Goal: Task Accomplishment & Management: Manage account settings

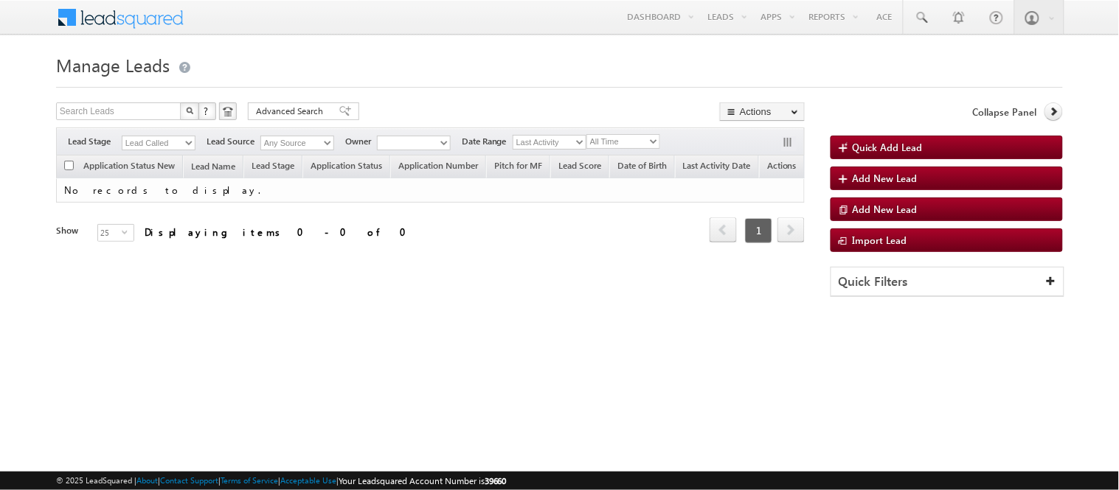
click at [173, 134] on div "Filters Lead Stage Lead Called Lead Source Any Source Owner Date Range Go All T…" at bounding box center [430, 142] width 749 height 28
click at [174, 147] on select "Lead Called" at bounding box center [159, 143] width 74 height 15
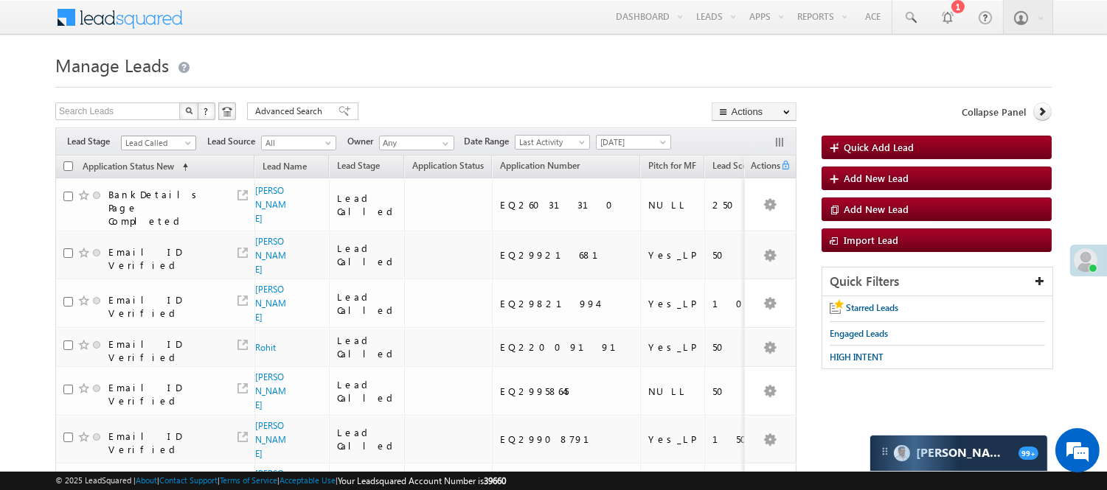
click at [173, 145] on span "Lead Called" at bounding box center [157, 142] width 70 height 13
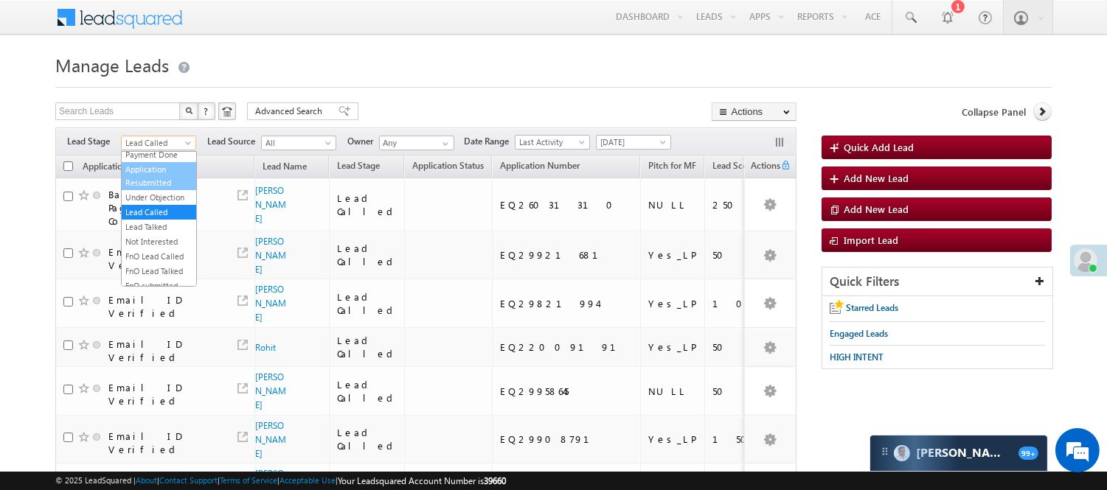
scroll to position [120, 0]
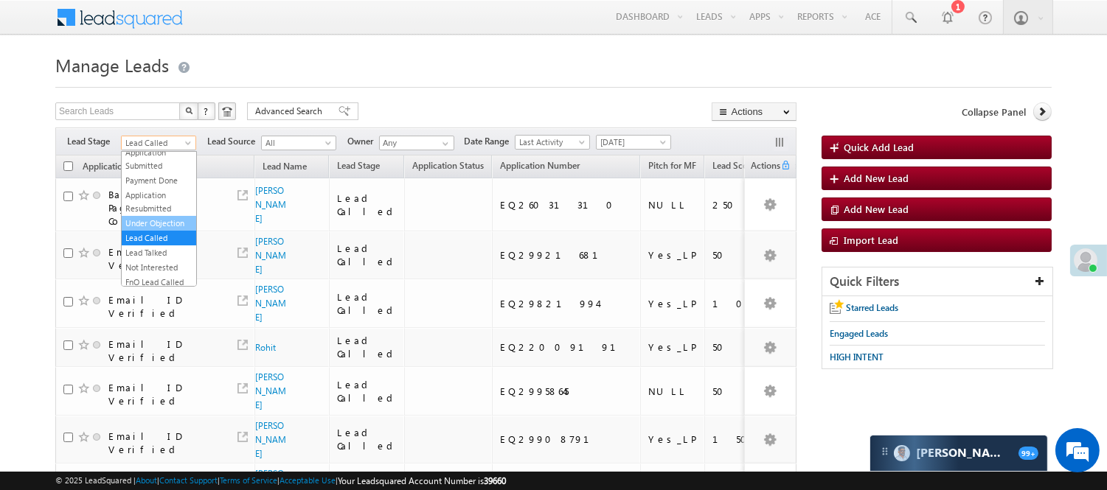
click at [156, 230] on link "Under Objection" at bounding box center [159, 223] width 74 height 13
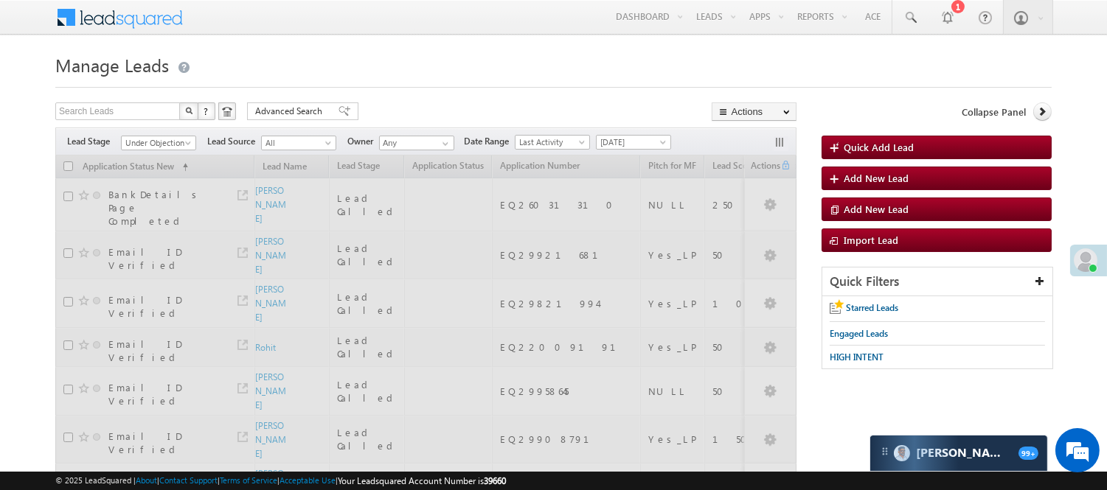
click at [473, 86] on div at bounding box center [553, 83] width 996 height 10
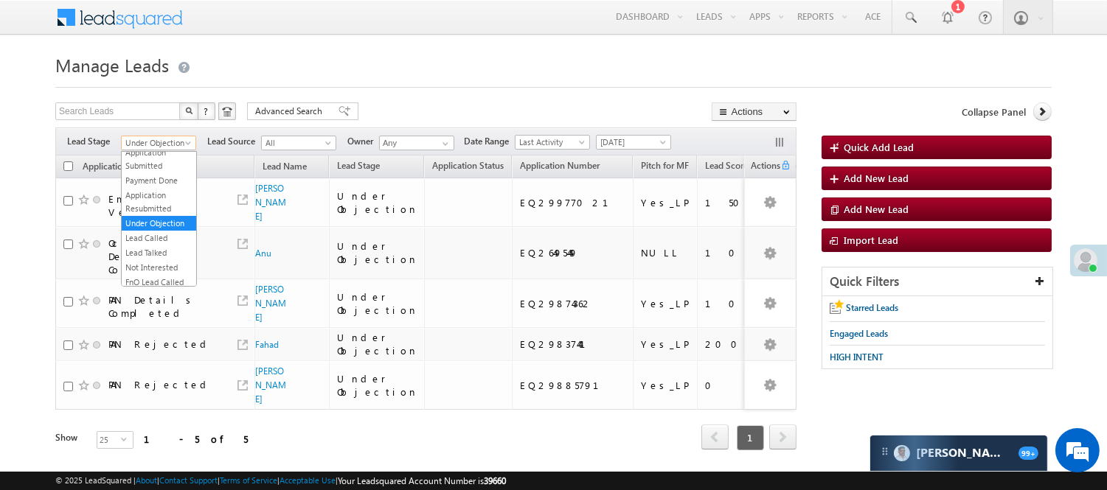
click at [170, 139] on span "Under Objection" at bounding box center [157, 142] width 70 height 13
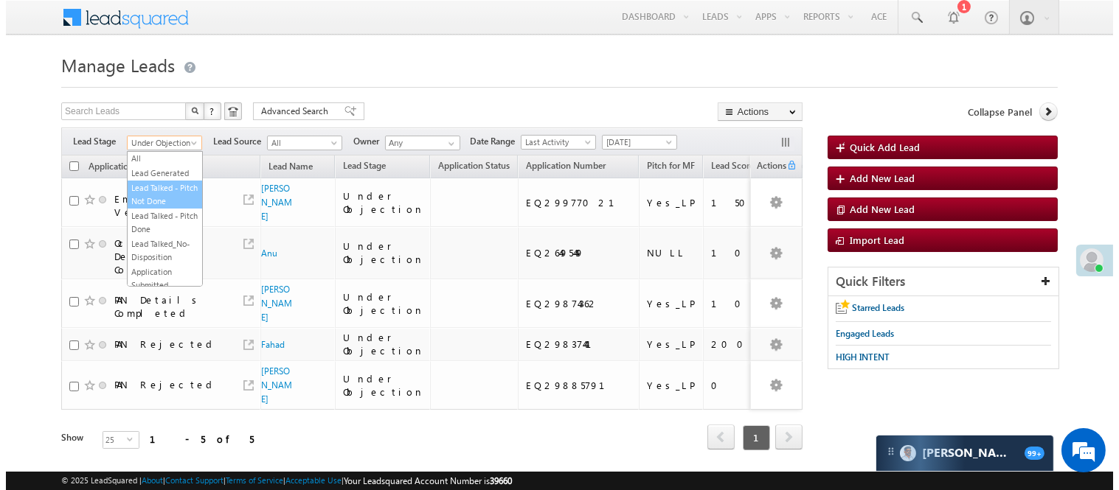
scroll to position [0, 0]
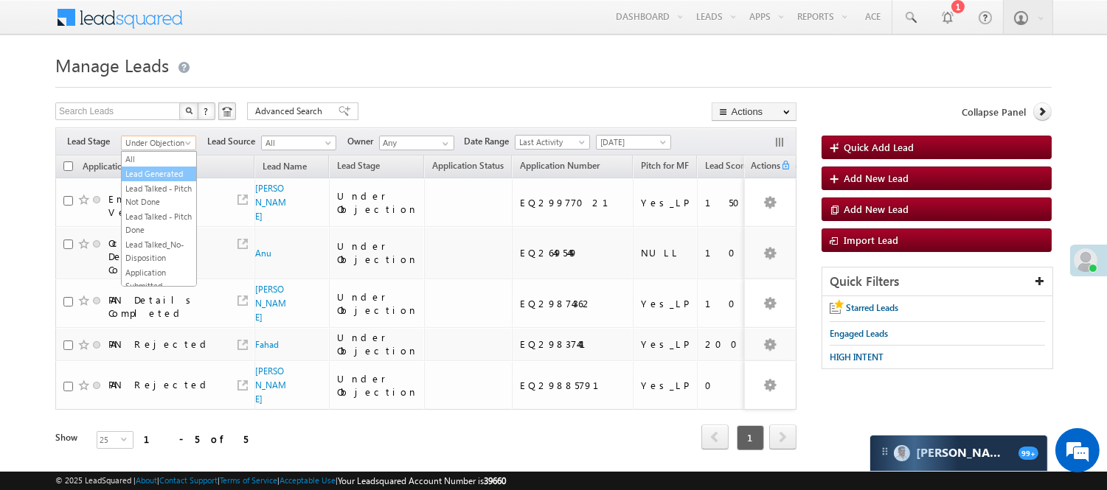
click at [153, 181] on link "Lead Generated" at bounding box center [159, 173] width 74 height 13
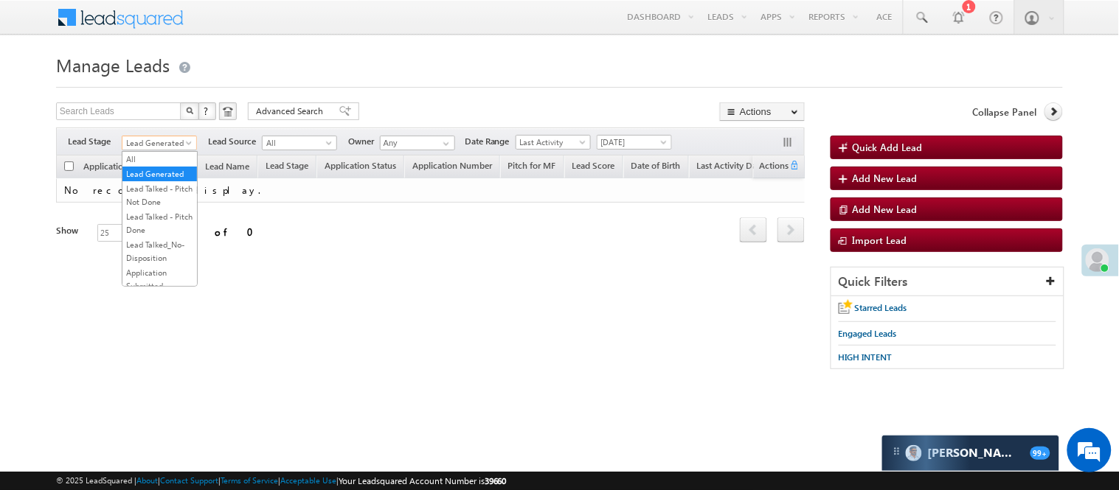
click at [176, 145] on span "Lead Generated" at bounding box center [157, 142] width 70 height 13
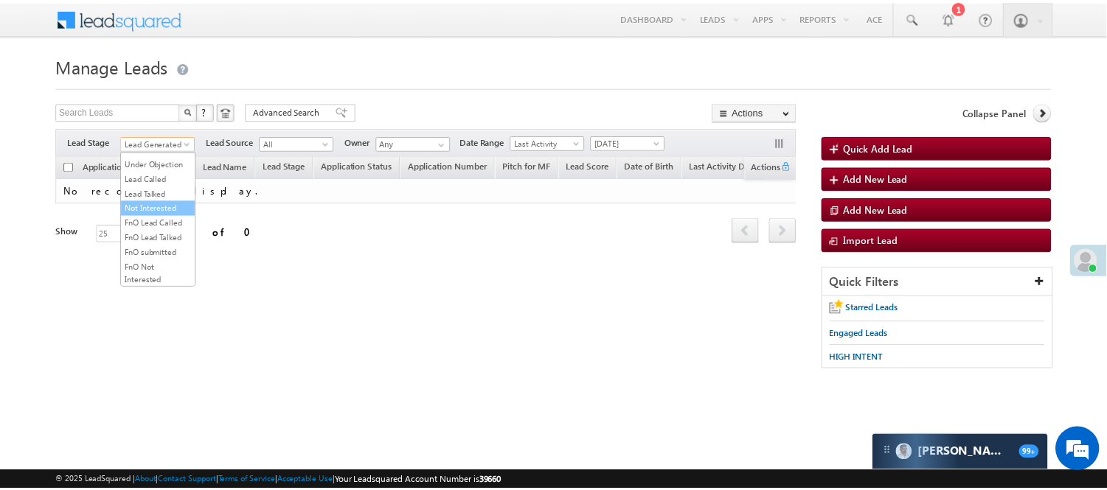
scroll to position [120, 0]
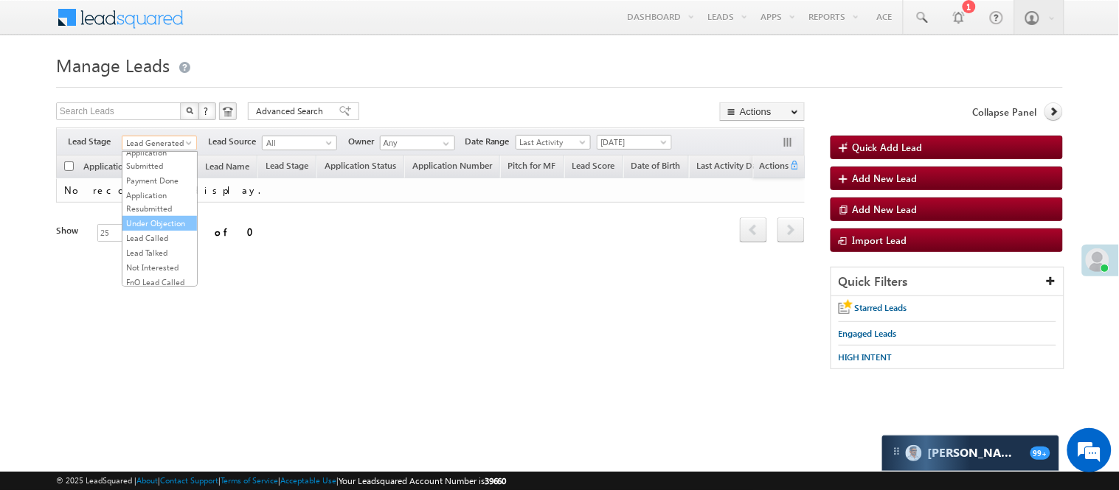
click at [156, 230] on link "Under Objection" at bounding box center [159, 223] width 74 height 13
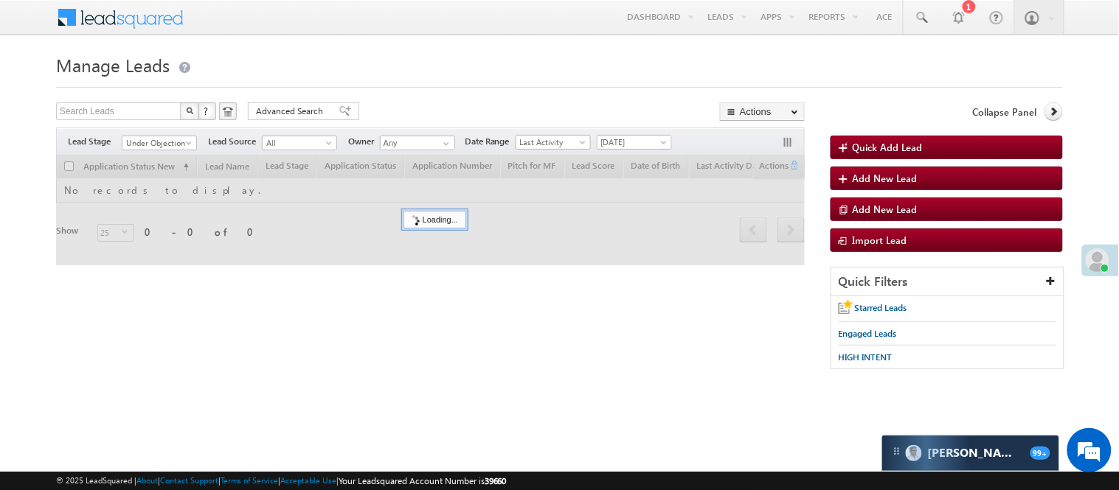
click at [318, 78] on div at bounding box center [559, 83] width 1007 height 10
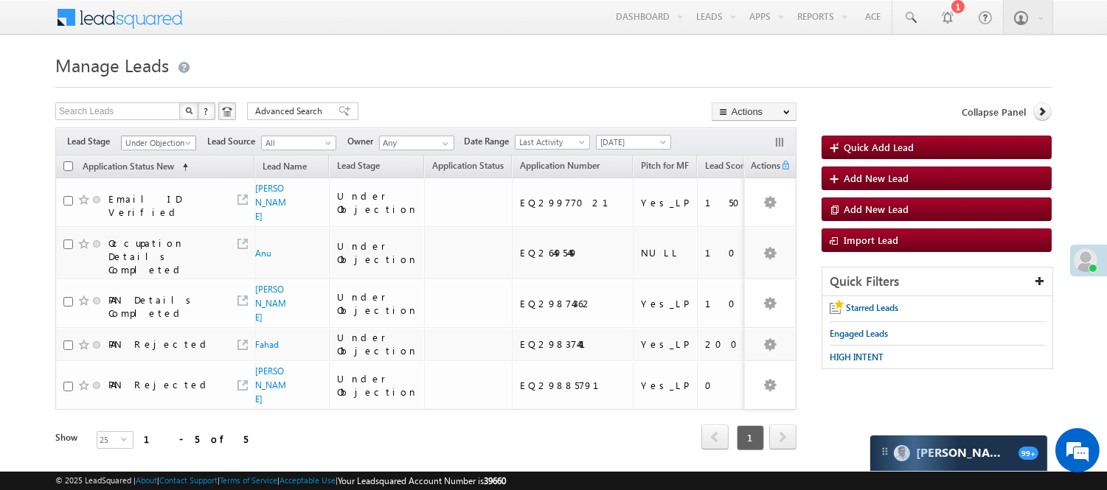
click at [131, 142] on span "Under Objection" at bounding box center [157, 142] width 70 height 13
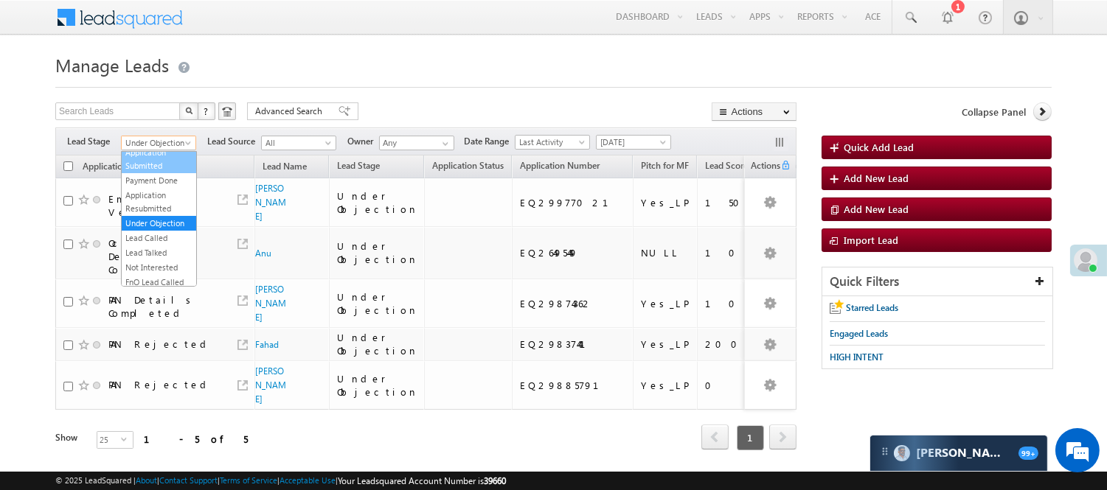
click at [148, 173] on link "Application Submitted" at bounding box center [159, 159] width 74 height 27
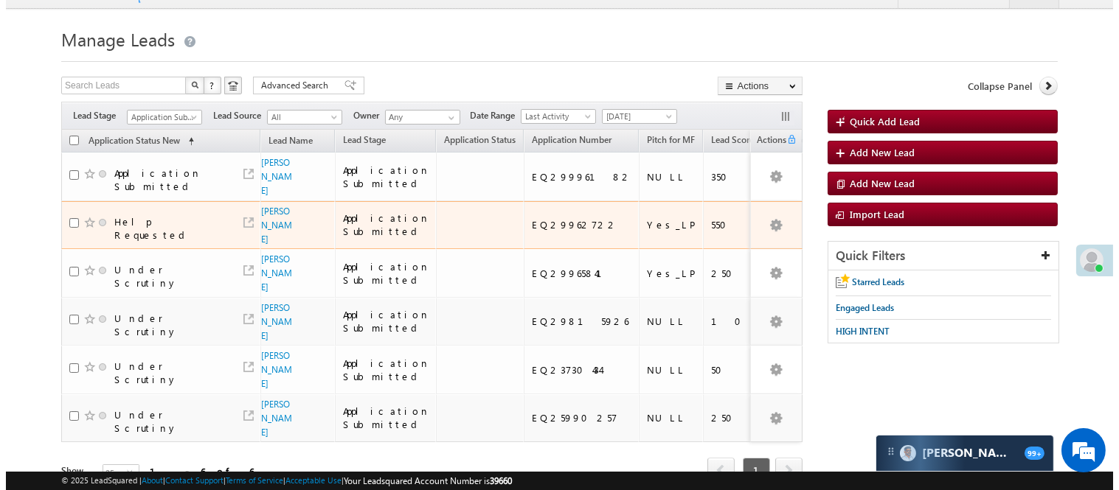
scroll to position [0, 0]
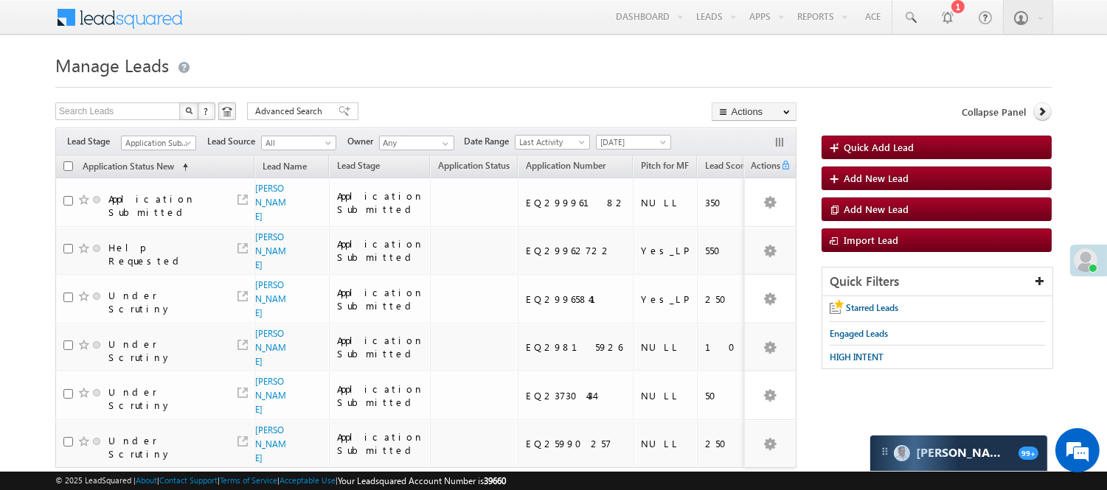
click at [612, 153] on div "Filters Lead Stage All Lead Generated Lead Talked - Pitch Not Done Lead Talked …" at bounding box center [425, 142] width 741 height 28
click at [616, 143] on span "[DATE]" at bounding box center [632, 142] width 70 height 13
click at [617, 189] on link "[DATE]" at bounding box center [637, 190] width 74 height 13
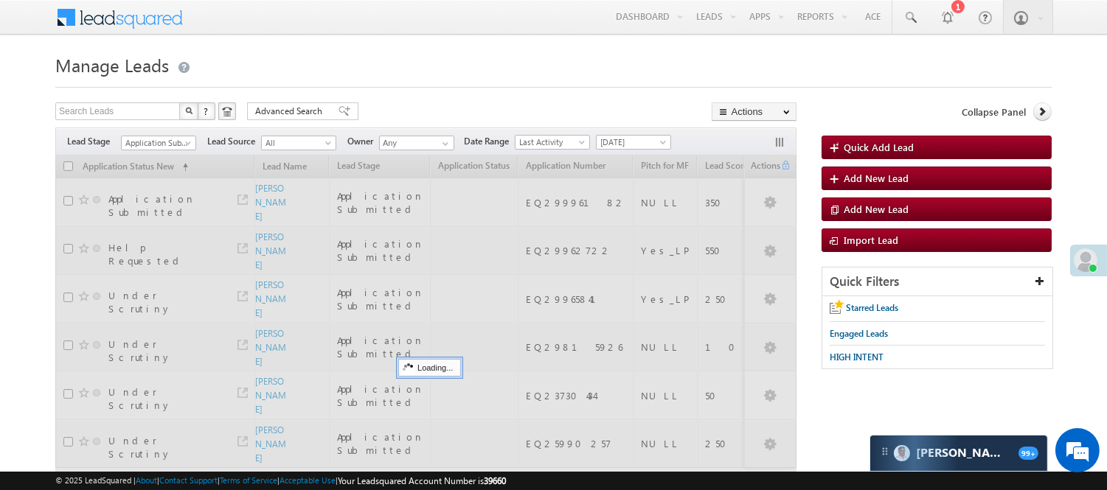
click at [429, 79] on div at bounding box center [553, 83] width 996 height 10
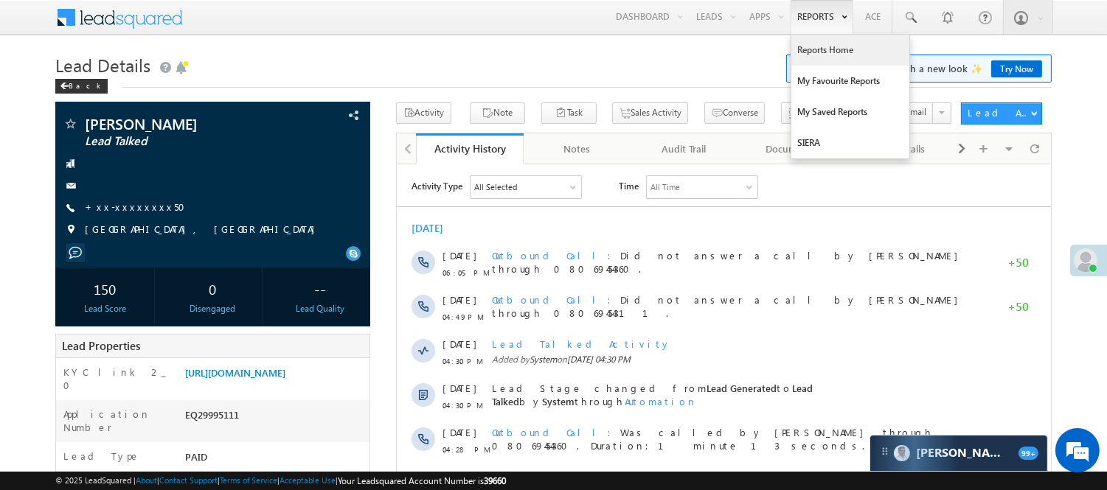
click at [832, 49] on link "Reports Home" at bounding box center [850, 50] width 118 height 31
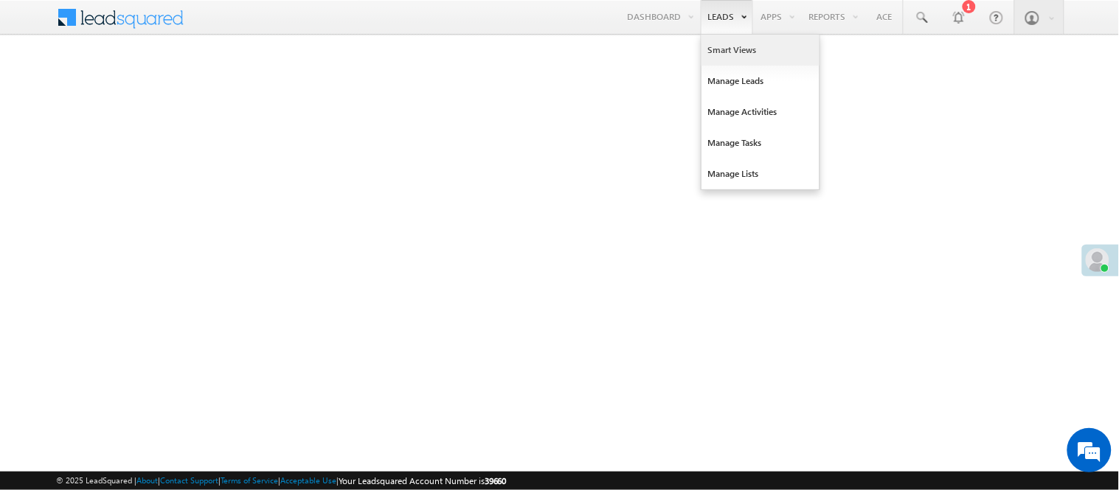
click at [726, 41] on link "Smart Views" at bounding box center [760, 50] width 118 height 31
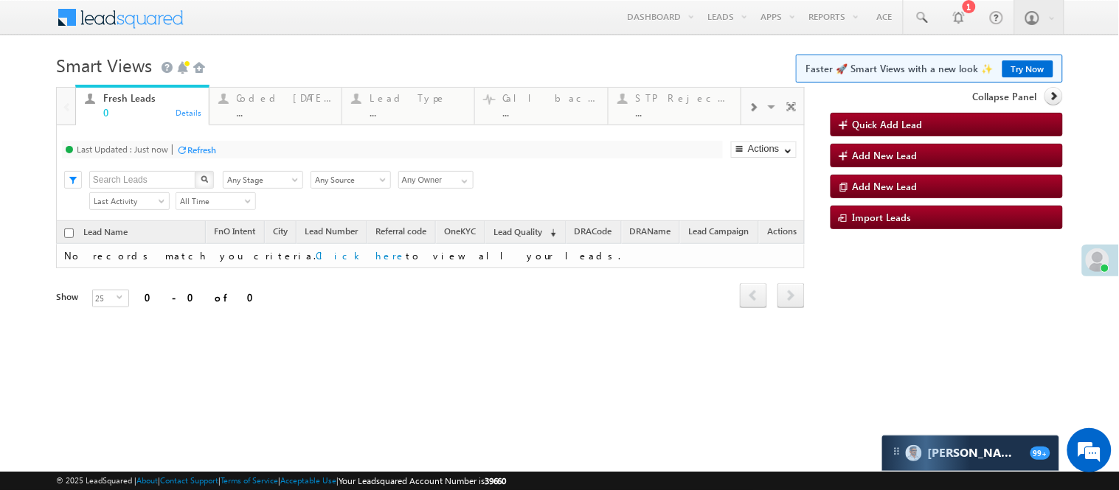
click at [1021, 68] on link "Try Now" at bounding box center [1027, 68] width 51 height 17
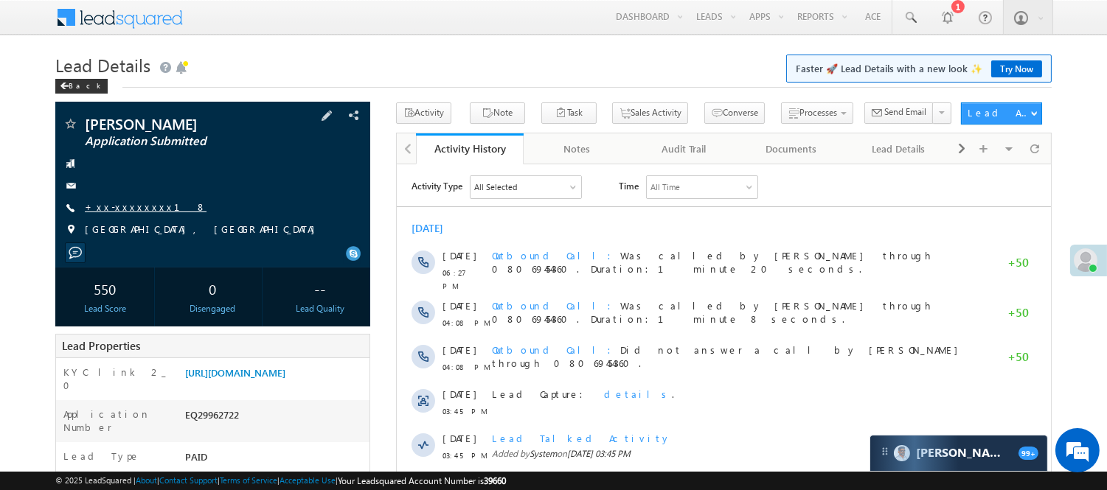
click at [122, 205] on link "+xx-xxxxxxxx18" at bounding box center [146, 207] width 122 height 13
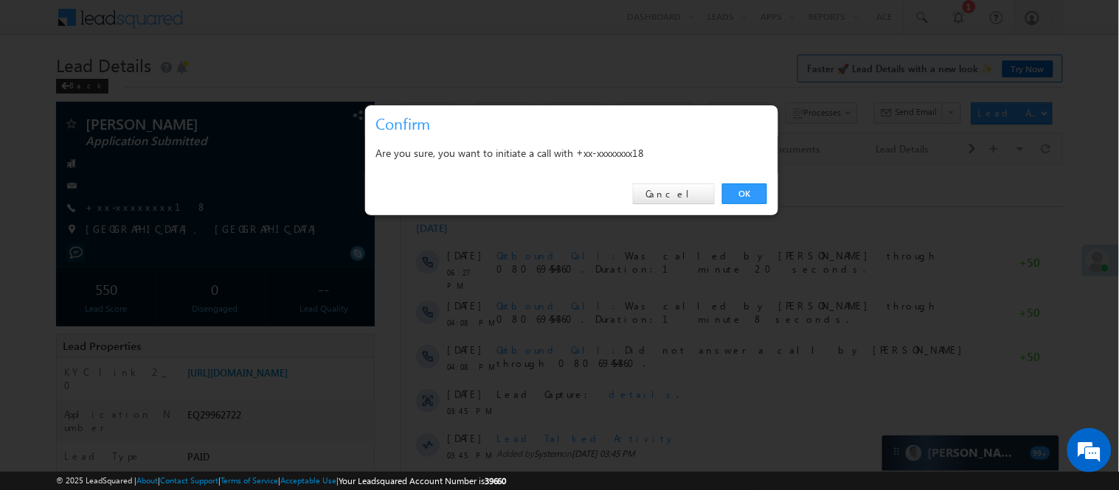
click at [689, 207] on div "OK Cancel" at bounding box center [571, 194] width 413 height 42
click at [684, 197] on link "Cancel" at bounding box center [674, 194] width 82 height 21
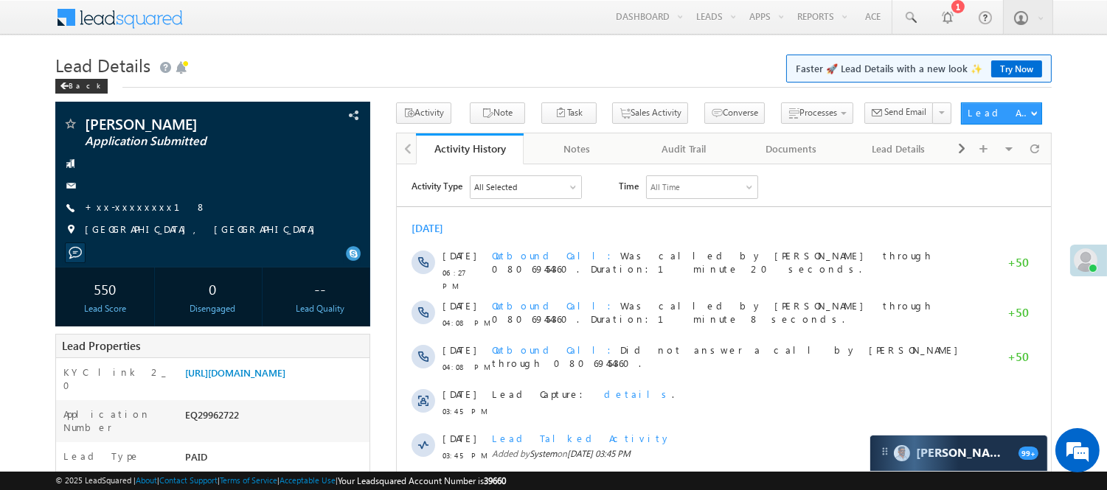
click at [615, 55] on h1 "Lead Details Faster 🚀 Lead Details with a new look ✨ Try Now" at bounding box center [553, 63] width 996 height 29
drag, startPoint x: 622, startPoint y: 63, endPoint x: 650, endPoint y: 57, distance: 29.5
click at [621, 63] on h1 "Lead Details Faster 🚀 Lead Details with a new look ✨ Try Now" at bounding box center [553, 63] width 996 height 29
click at [114, 208] on link "+xx-xxxxxxxx18" at bounding box center [146, 207] width 122 height 13
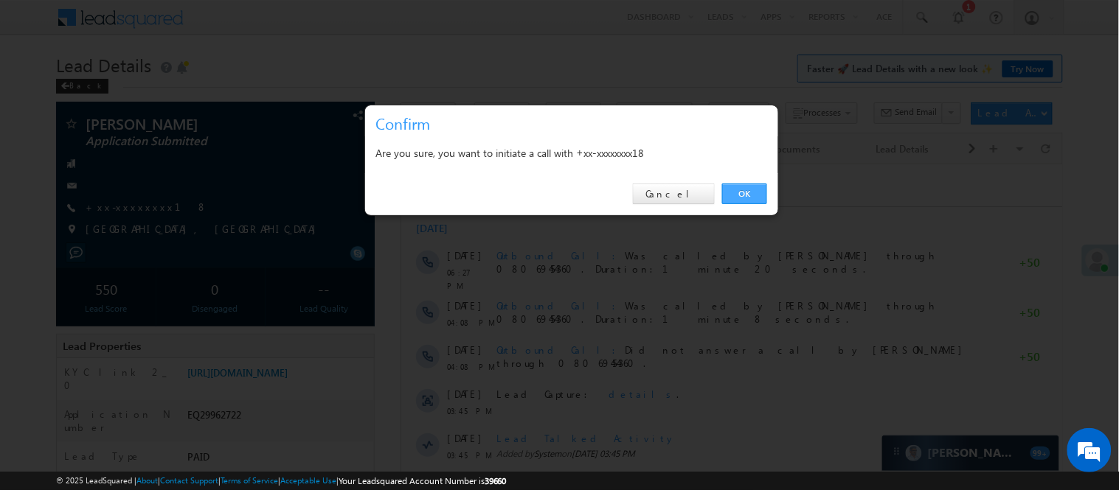
click at [757, 200] on link "OK" at bounding box center [744, 194] width 45 height 21
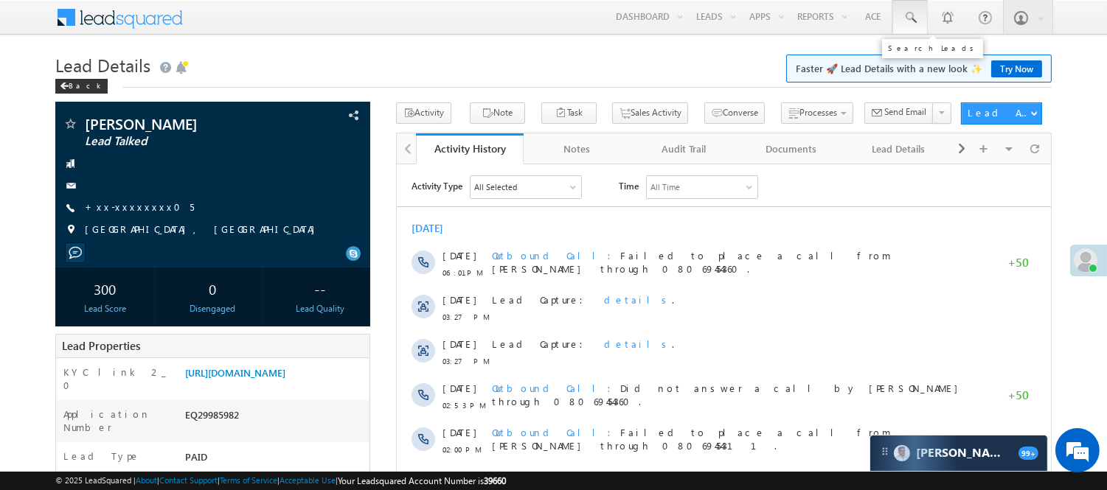
click at [903, 24] on span at bounding box center [910, 17] width 15 height 15
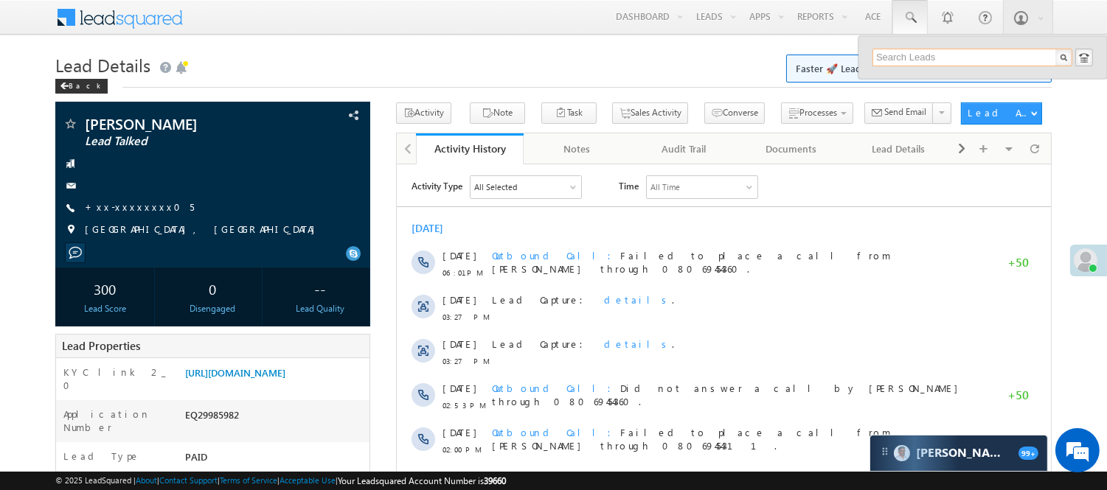
click at [929, 53] on input "text" at bounding box center [972, 58] width 200 height 18
paste input "9026242522"
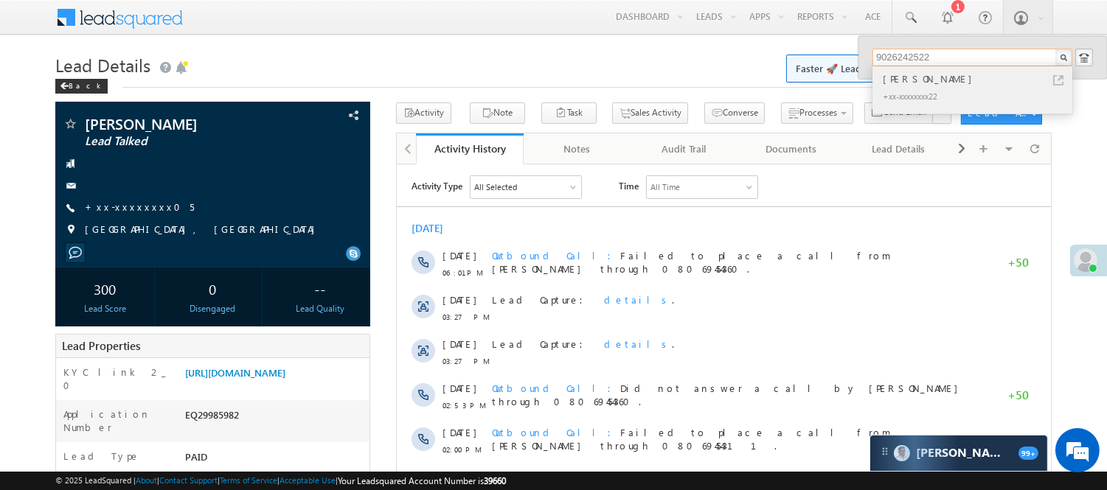
type input "9026242522"
click at [919, 88] on div "+xx-xxxxxxxx22" at bounding box center [979, 96] width 198 height 18
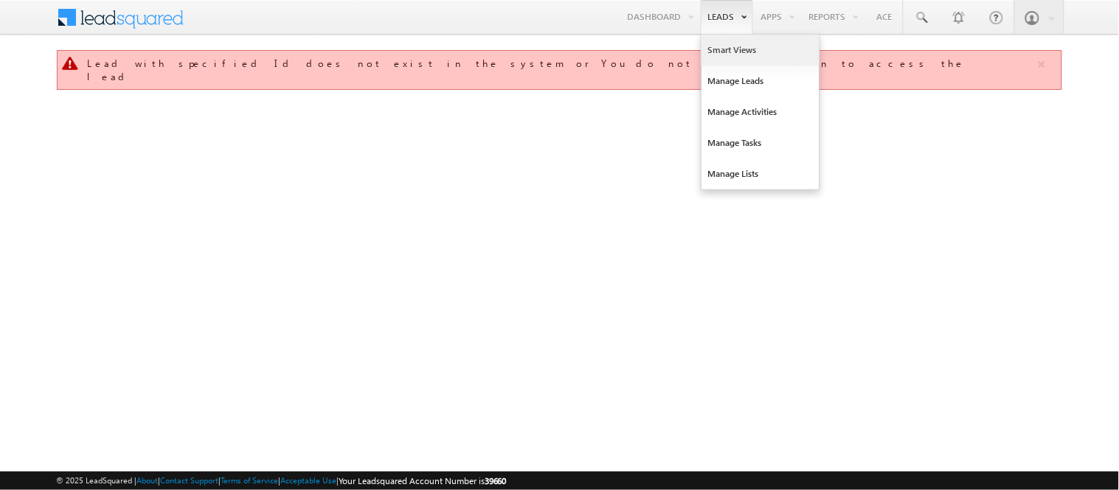
click at [727, 55] on link "Smart Views" at bounding box center [760, 50] width 118 height 31
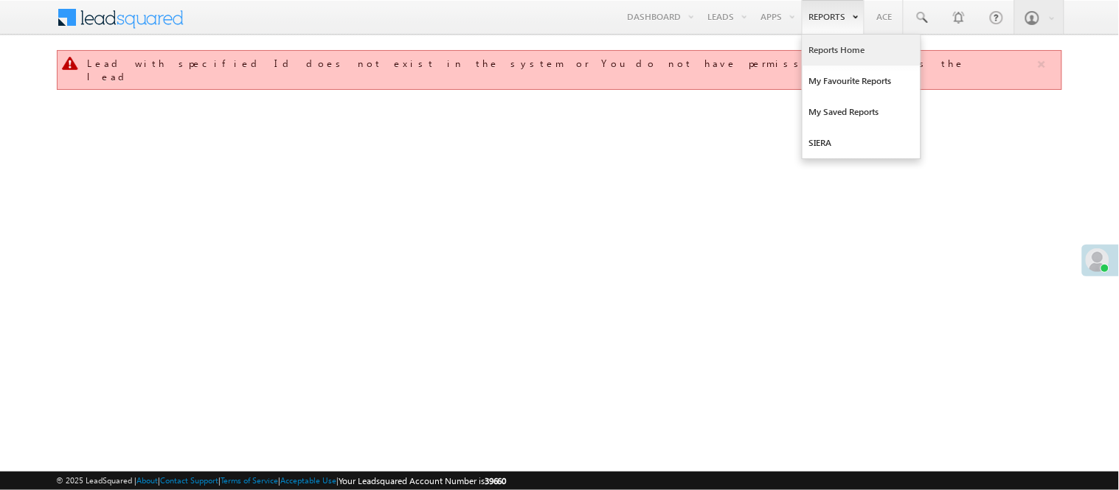
click at [837, 48] on link "Reports Home" at bounding box center [861, 50] width 118 height 31
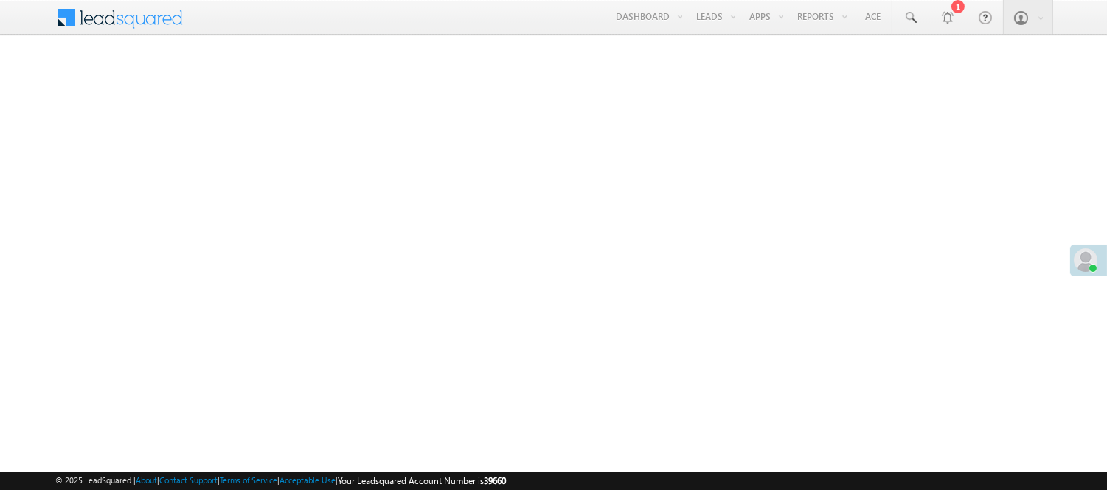
click at [819, 49] on iframe at bounding box center [553, 266] width 996 height 435
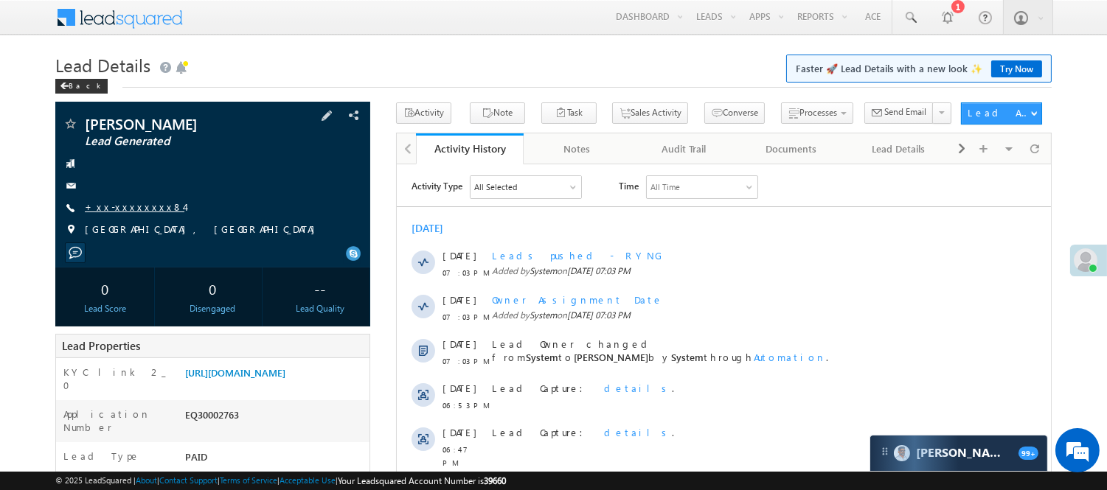
click at [135, 203] on link "+xx-xxxxxxxx84" at bounding box center [135, 207] width 100 height 13
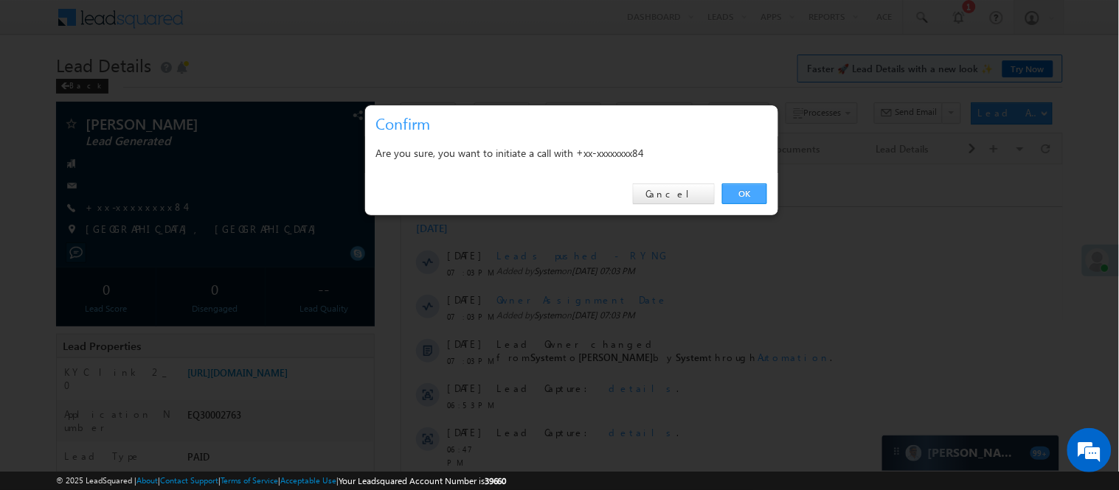
click at [749, 197] on link "OK" at bounding box center [744, 194] width 45 height 21
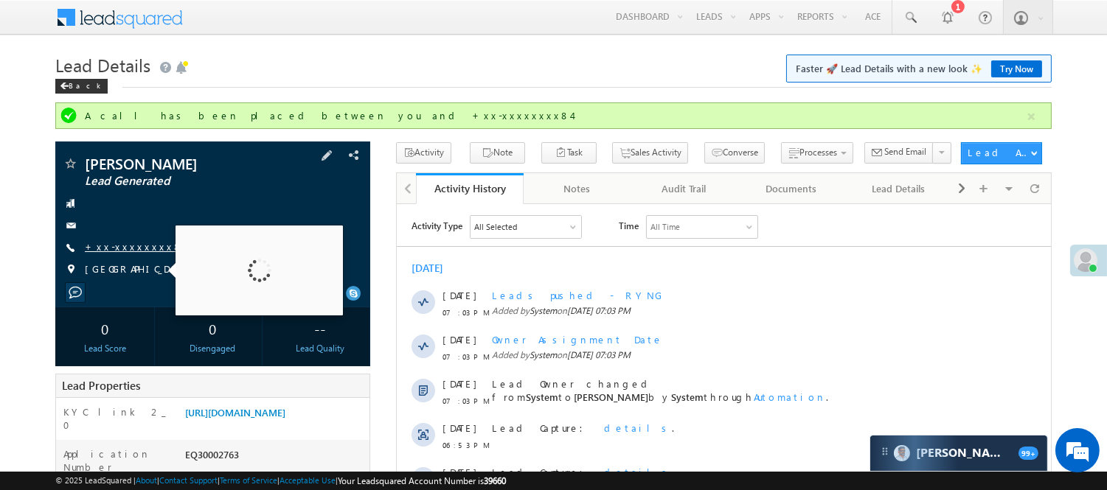
click at [136, 251] on link "+xx-xxxxxxxx84" at bounding box center [135, 246] width 100 height 13
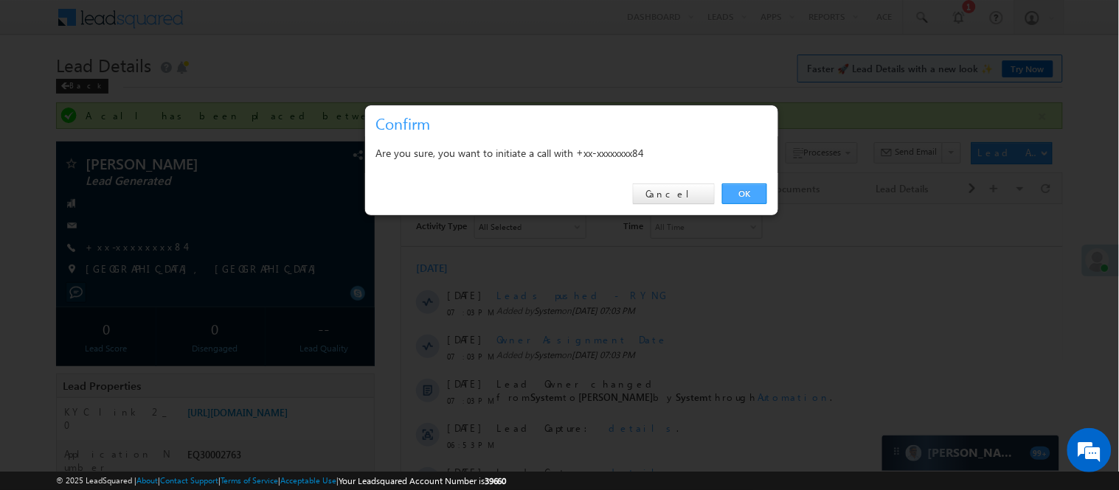
click at [749, 193] on link "OK" at bounding box center [744, 194] width 45 height 21
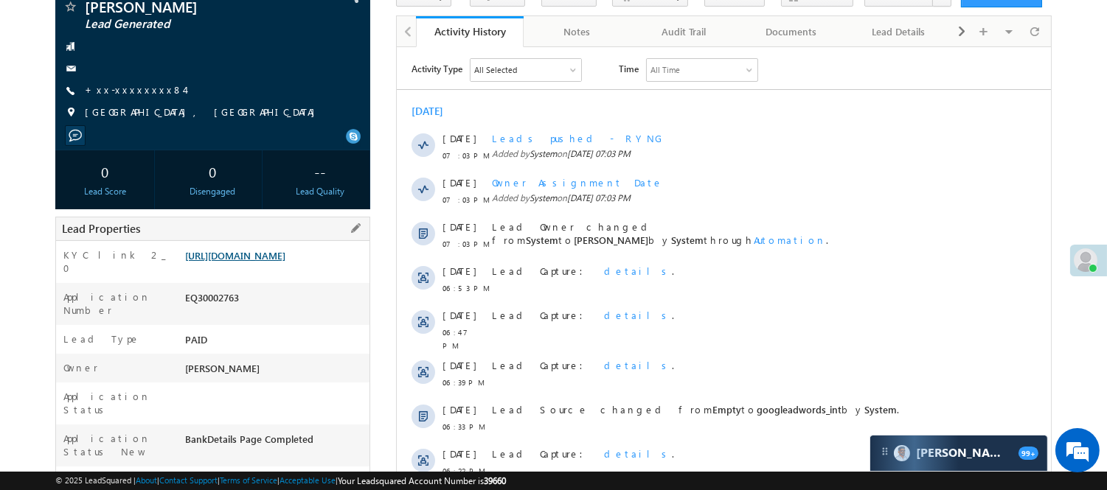
scroll to position [164, 0]
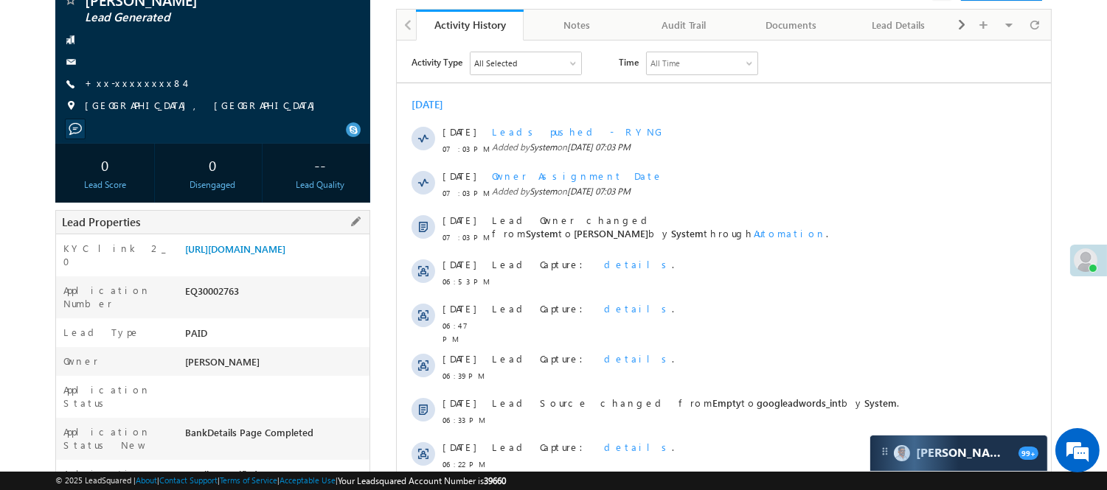
click at [208, 303] on div "EQ30002763" at bounding box center [275, 294] width 188 height 21
click at [207, 303] on div "EQ30002763" at bounding box center [275, 294] width 188 height 21
copy div "EQ30002763"
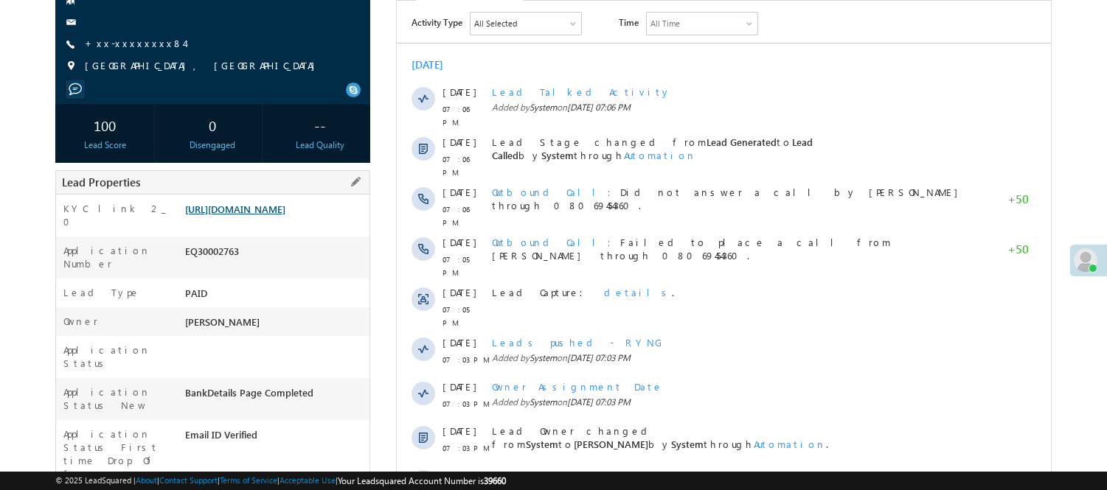
click at [251, 215] on link "[URL][DOMAIN_NAME]" at bounding box center [235, 209] width 100 height 13
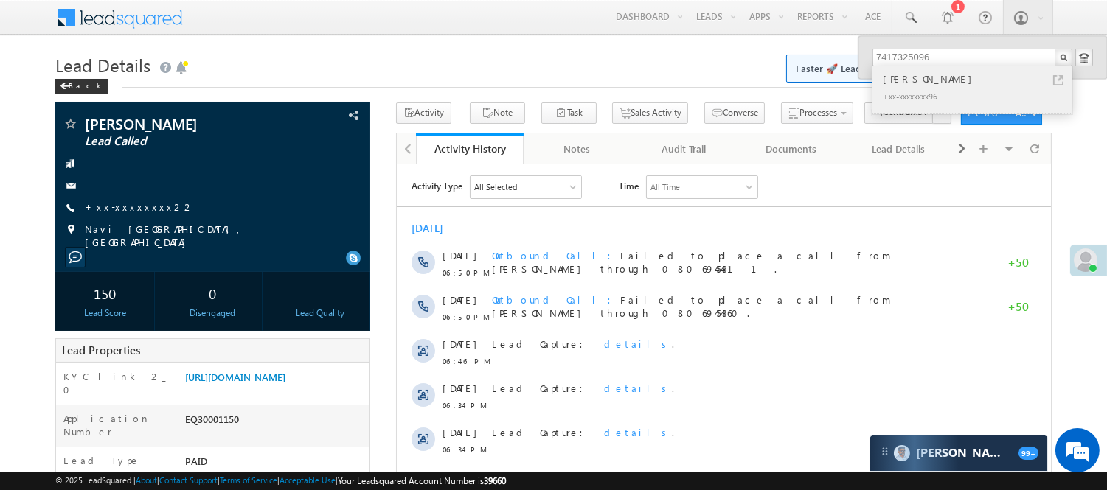
type input "7417325096"
click at [917, 67] on div "[PERSON_NAME] +xx-xxxxxxxx96" at bounding box center [971, 89] width 198 height 47
drag, startPoint x: 917, startPoint y: 67, endPoint x: 917, endPoint y: 87, distance: 19.9
click at [917, 71] on div "[PERSON_NAME] +xx-xxxxxxxx96" at bounding box center [971, 89] width 198 height 47
click at [917, 87] on div "+xx-xxxxxxxx96" at bounding box center [979, 96] width 198 height 18
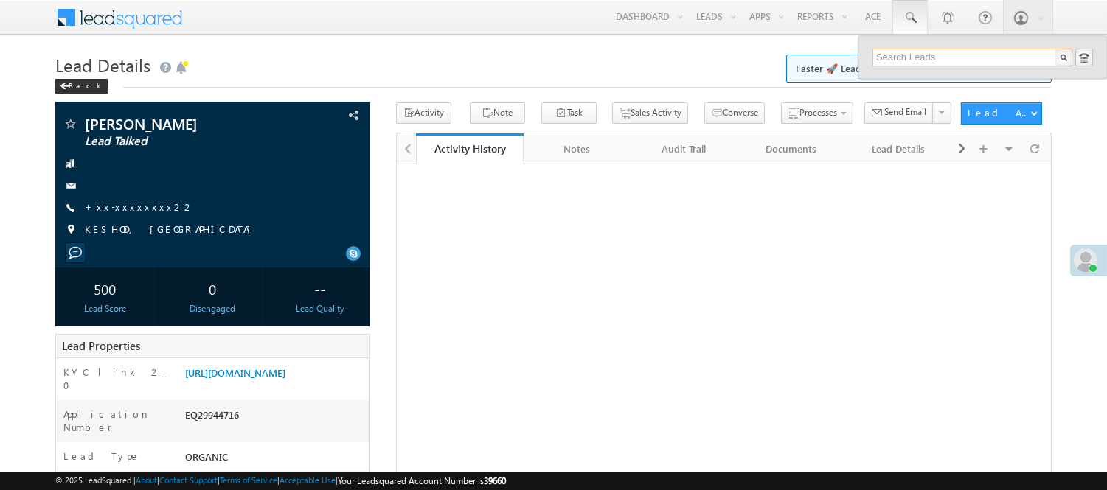
click at [916, 58] on input "text" at bounding box center [972, 58] width 200 height 18
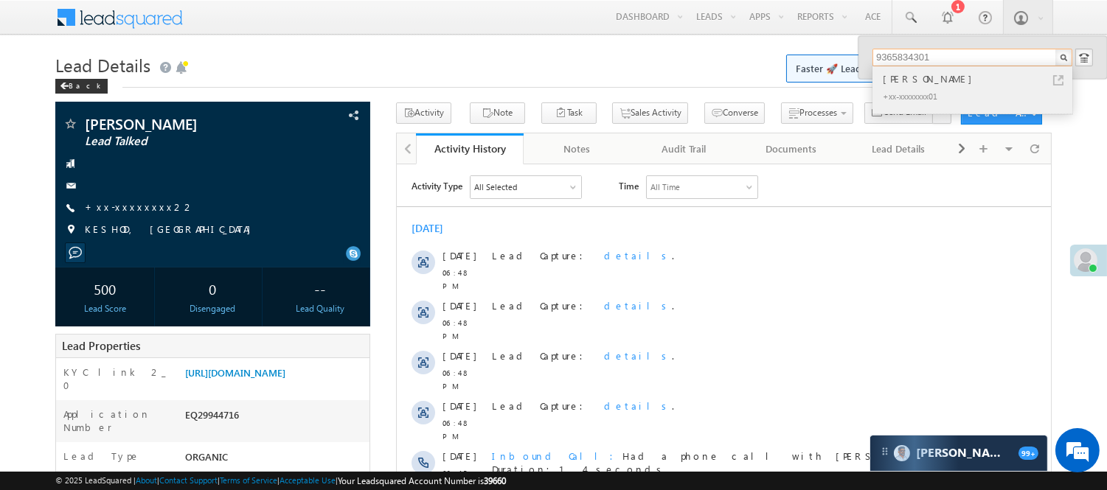
type input "9365834301"
click at [923, 82] on div "[PERSON_NAME]" at bounding box center [979, 79] width 198 height 16
click at [917, 81] on div "Subhra paul" at bounding box center [979, 79] width 198 height 16
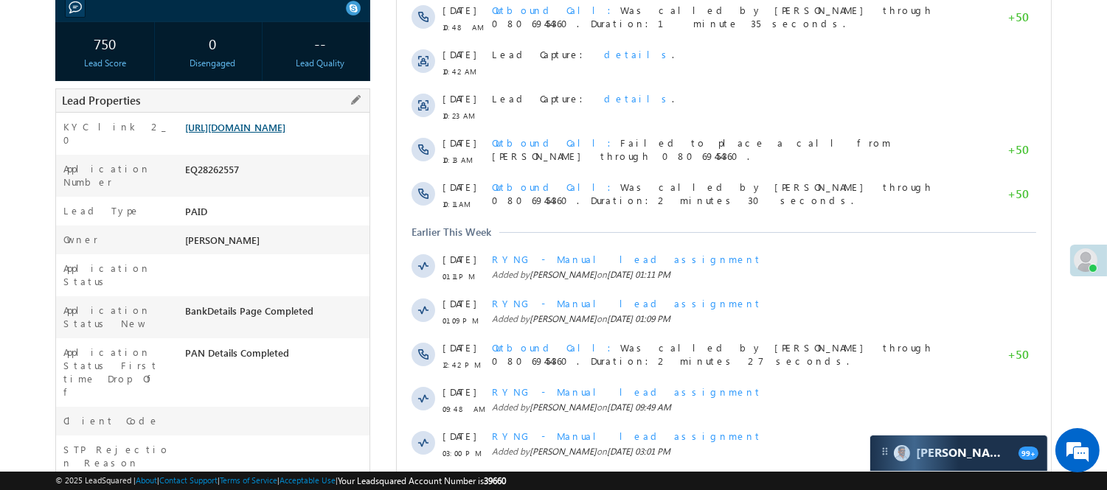
click at [285, 133] on link "https://angelbroking1-pk3em7sa.customui-test.leadsquared.com?leadId=723de412-23…" at bounding box center [235, 127] width 100 height 13
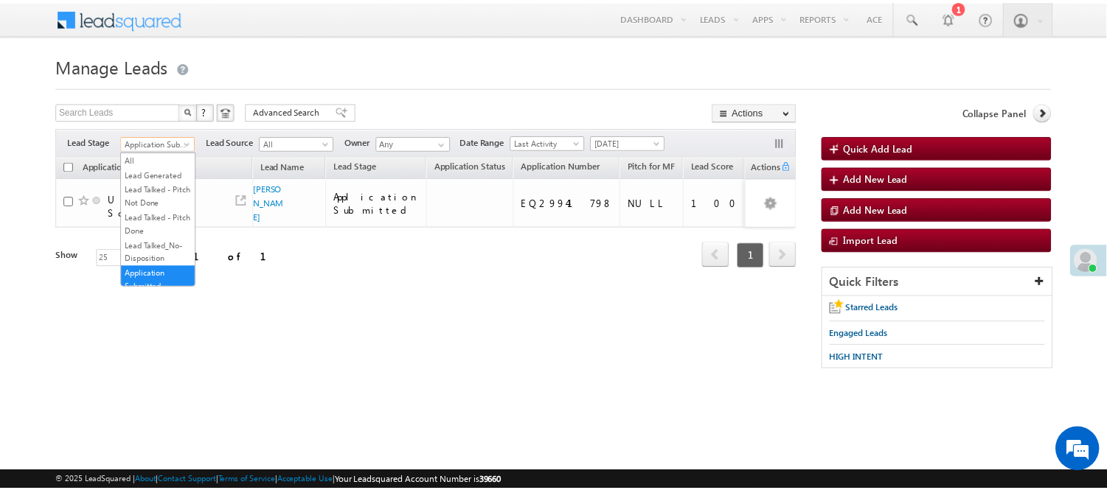
scroll to position [87, 0]
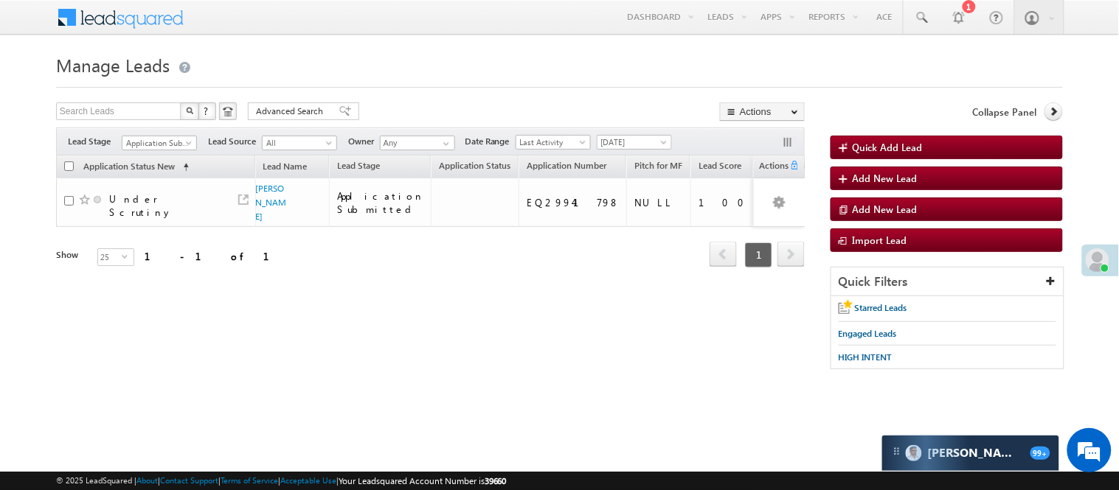
click at [290, 260] on div "Refresh first prev 1 next last 1 - 1 of 1" at bounding box center [430, 248] width 749 height 43
click at [631, 146] on span "[DATE]" at bounding box center [632, 142] width 70 height 13
click at [636, 201] on link "[DATE]" at bounding box center [637, 205] width 74 height 13
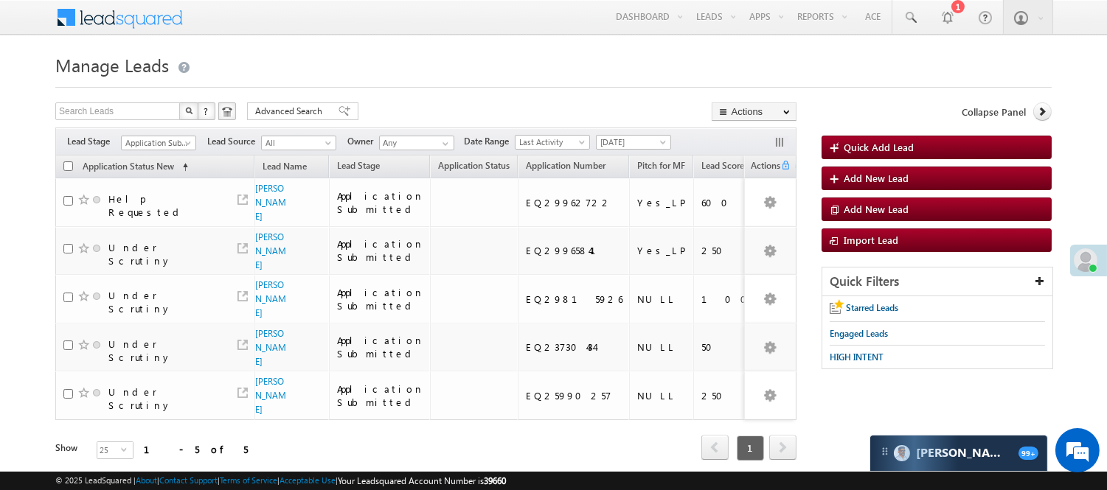
scroll to position [0, 0]
click at [172, 140] on span "Application Submitted" at bounding box center [157, 142] width 70 height 13
click at [152, 181] on link "Lead Generated" at bounding box center [159, 173] width 74 height 13
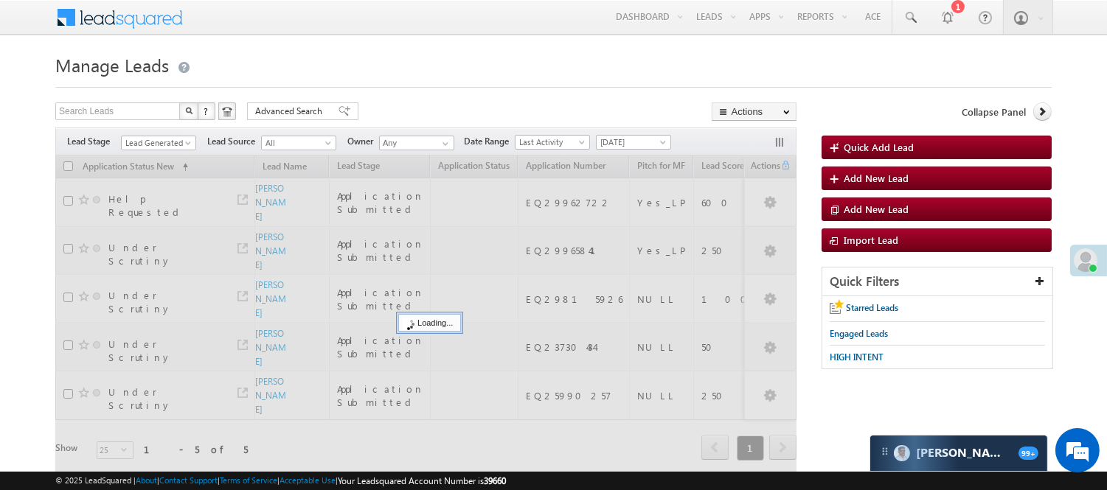
click at [462, 76] on h1 "Manage Leads" at bounding box center [553, 63] width 996 height 29
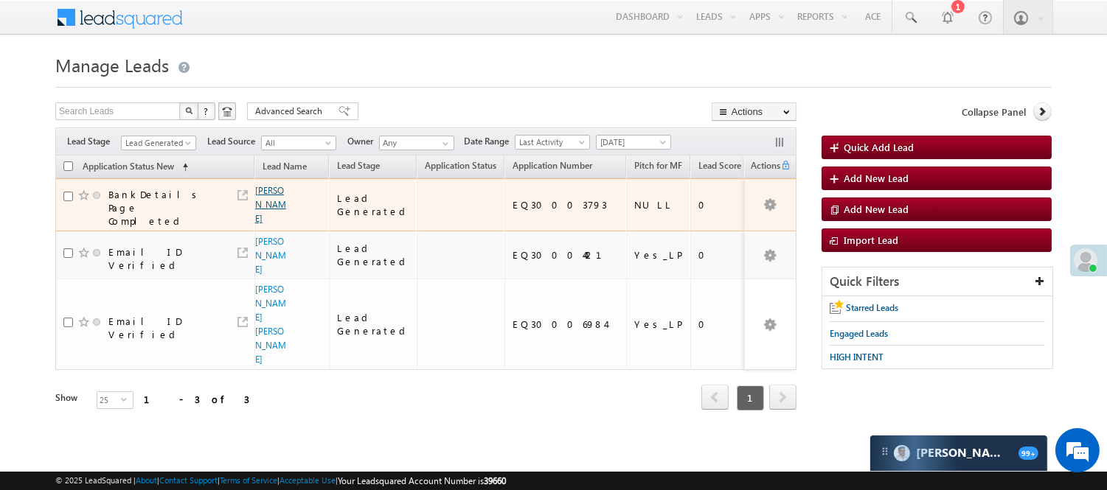
click at [263, 192] on link "[PERSON_NAME]" at bounding box center [270, 204] width 31 height 39
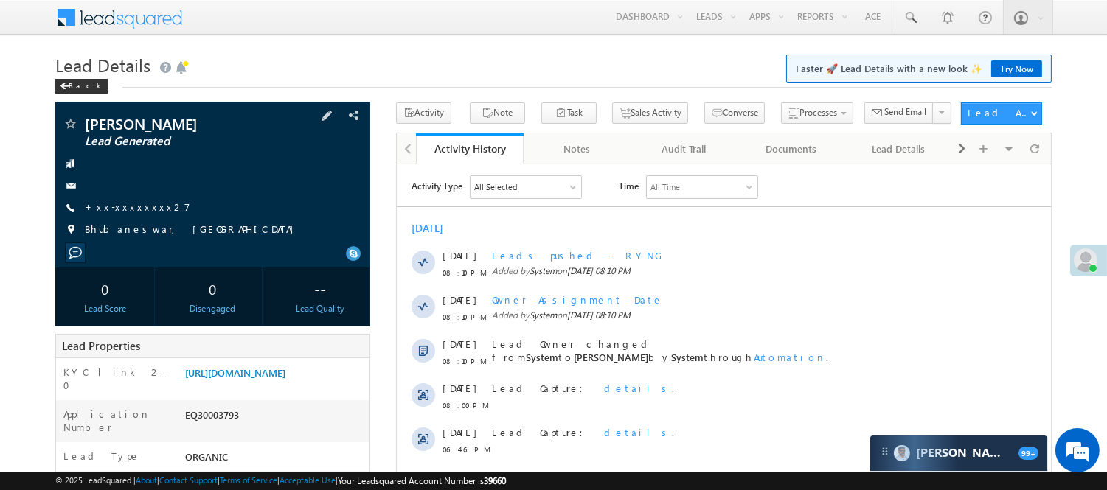
click at [131, 215] on span "+xx-xxxxxxxx27" at bounding box center [137, 208] width 105 height 15
click at [133, 206] on link "+xx-xxxxxxxx27" at bounding box center [137, 207] width 105 height 13
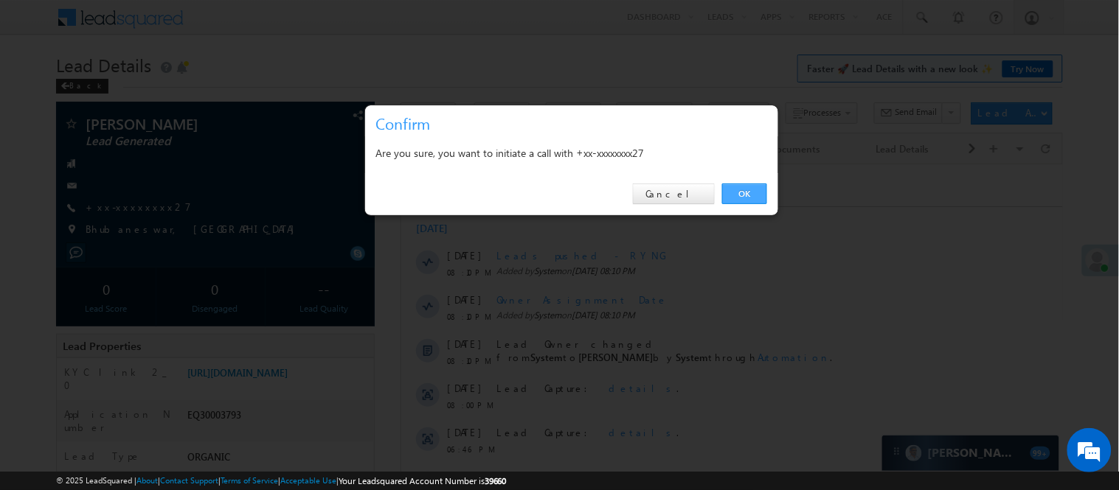
click at [748, 195] on link "OK" at bounding box center [744, 194] width 45 height 21
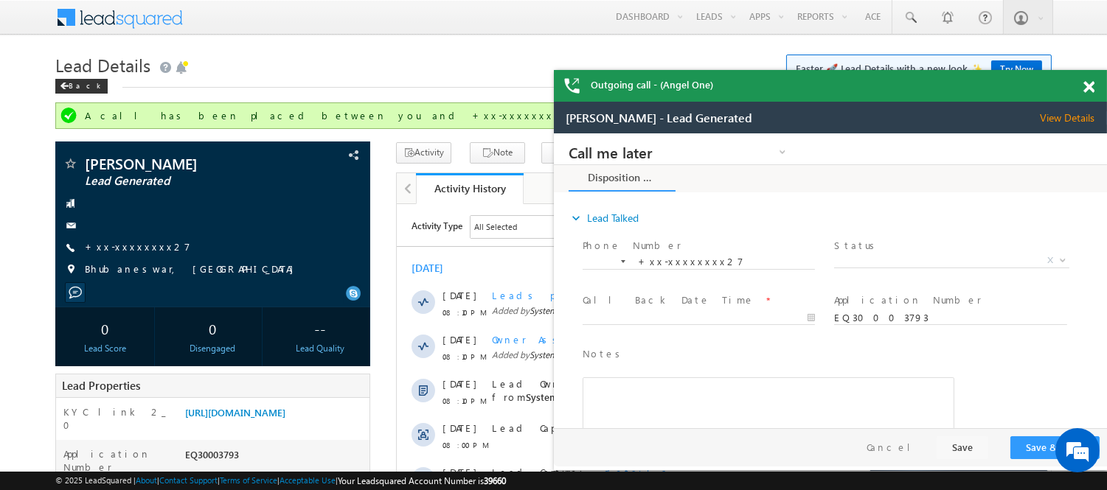
click at [1089, 86] on span at bounding box center [1088, 87] width 11 height 13
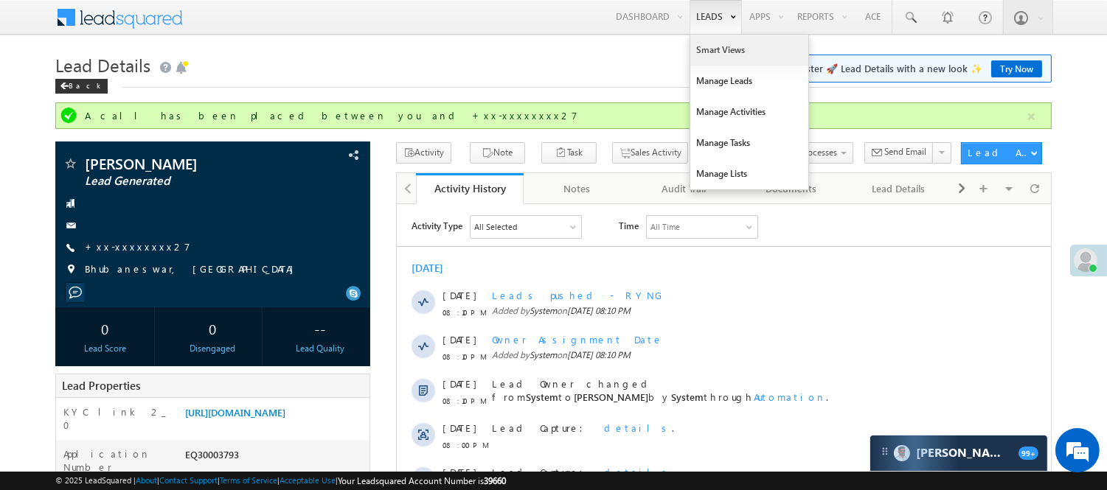
click at [709, 46] on link "Smart Views" at bounding box center [749, 50] width 118 height 31
